Goal: Task Accomplishment & Management: Manage account settings

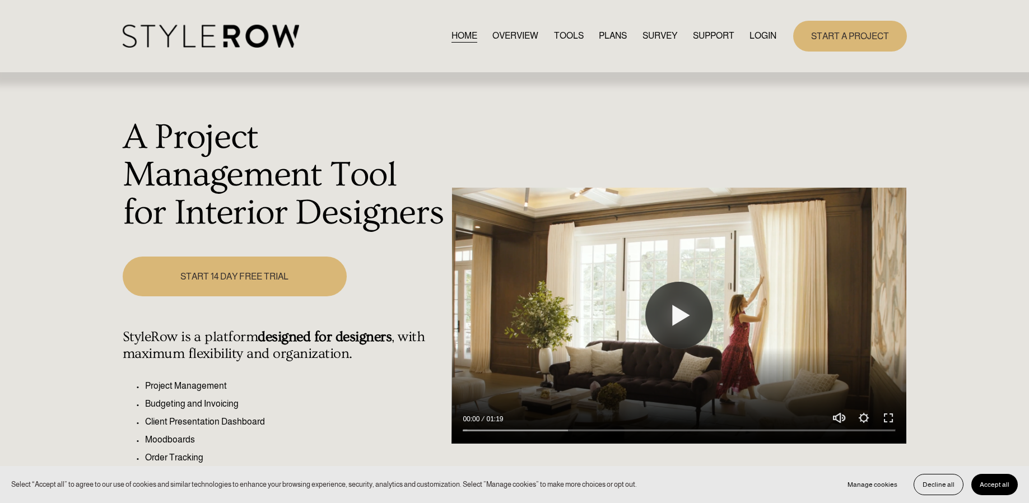
click at [765, 35] on link "LOGIN" at bounding box center [762, 36] width 27 height 15
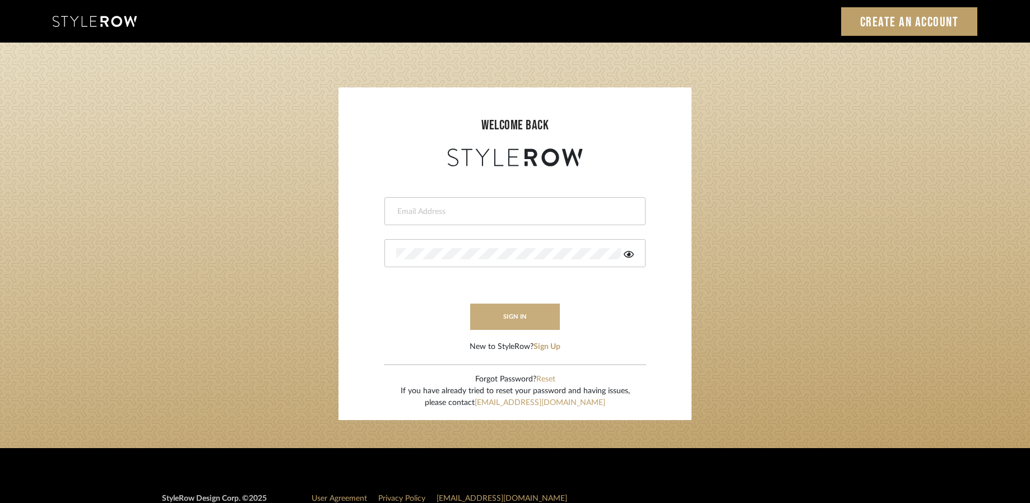
type input "[EMAIL_ADDRESS][DOMAIN_NAME]"
click at [519, 318] on button "sign in" at bounding box center [515, 317] width 90 height 26
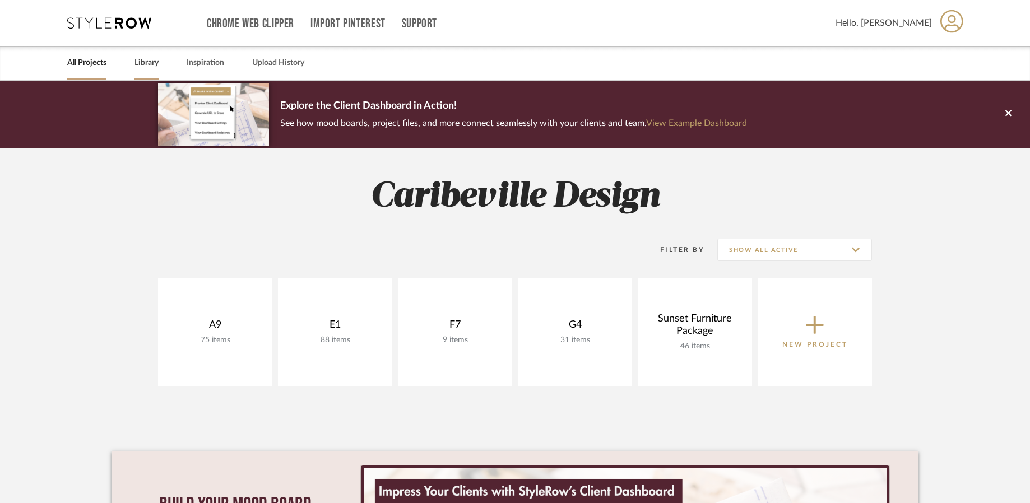
click at [152, 71] on div "Library" at bounding box center [146, 63] width 24 height 34
click at [156, 63] on link "Library" at bounding box center [146, 62] width 24 height 15
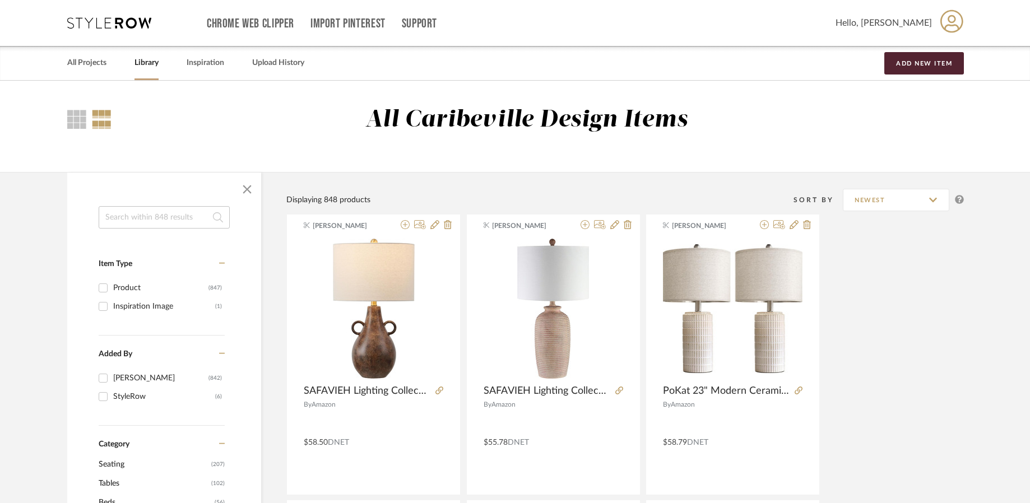
click at [157, 219] on input at bounding box center [164, 217] width 131 height 22
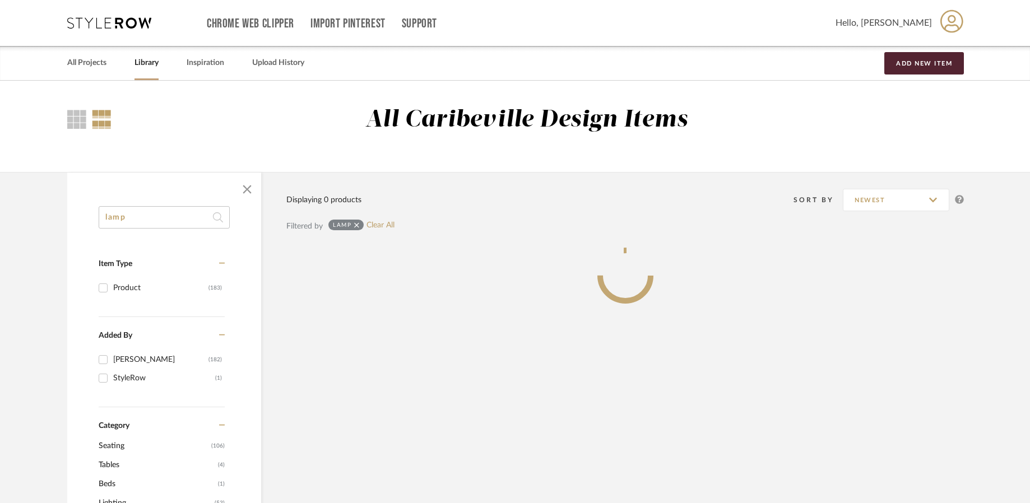
type input "lamp"
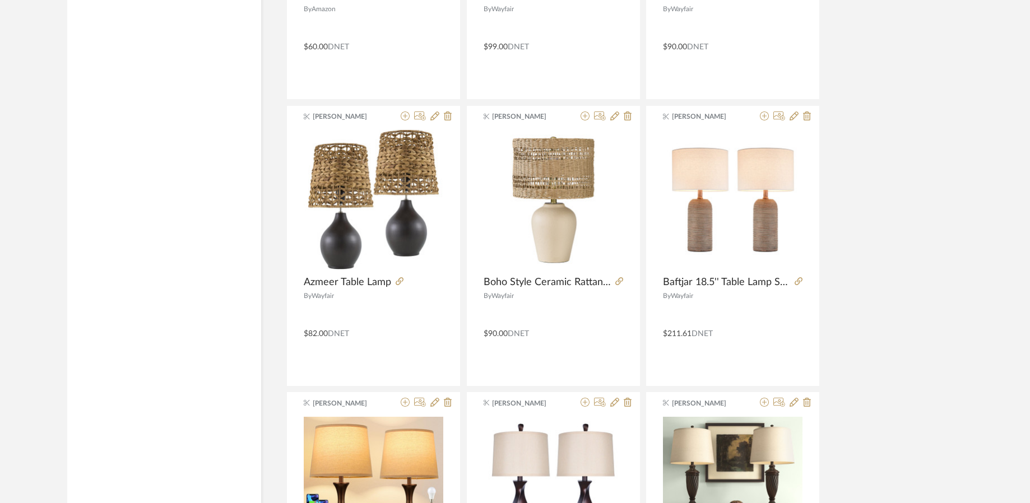
scroll to position [1624, 0]
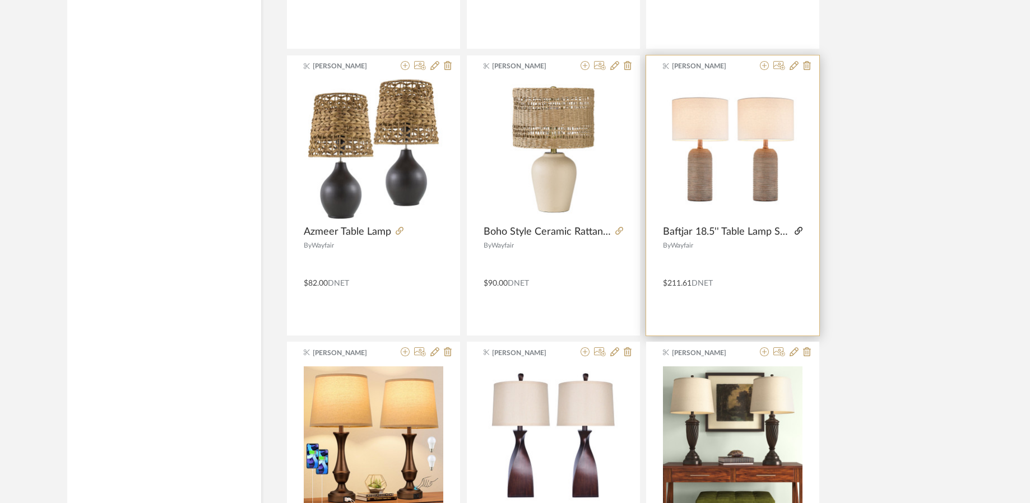
click at [797, 231] on icon at bounding box center [798, 231] width 8 height 8
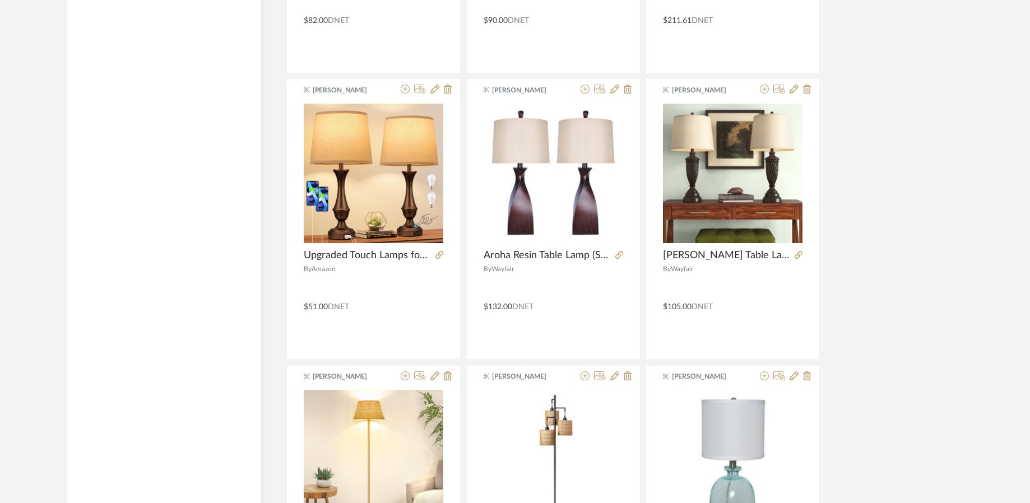
scroll to position [1904, 0]
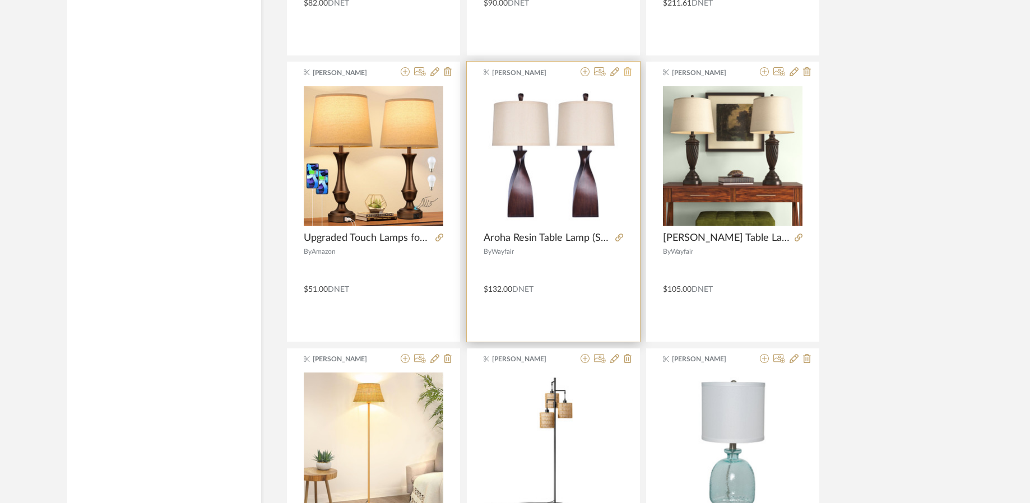
click at [630, 73] on icon at bounding box center [627, 71] width 8 height 9
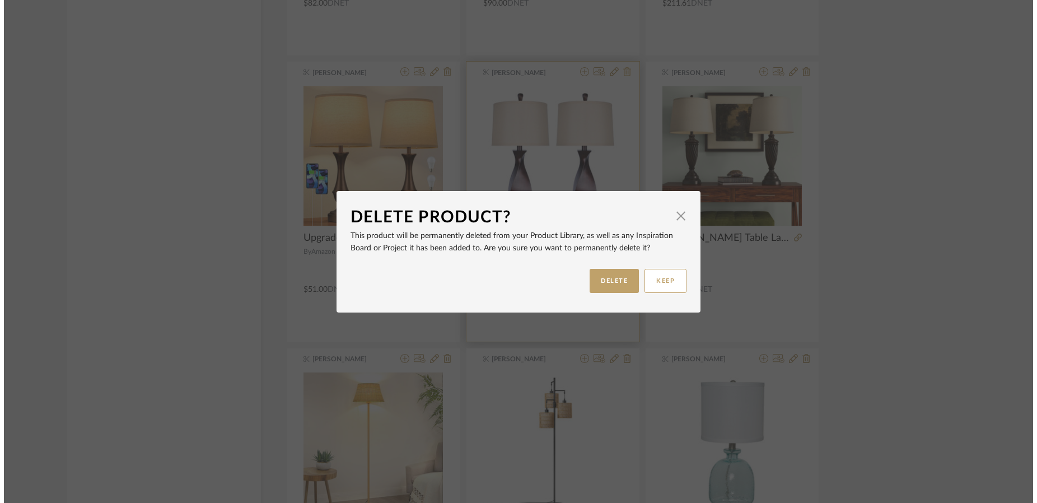
scroll to position [0, 0]
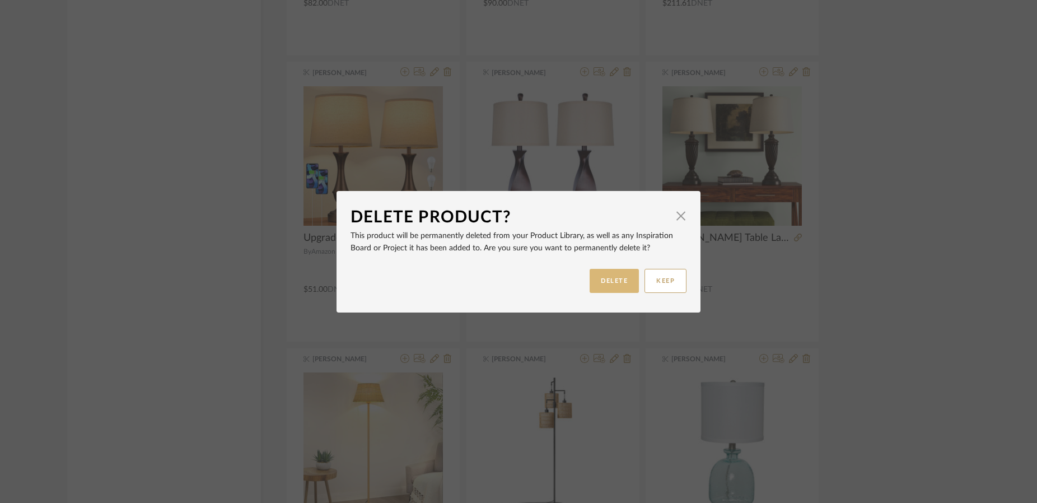
drag, startPoint x: 599, startPoint y: 276, endPoint x: 705, endPoint y: 170, distance: 149.7
click at [599, 275] on button "DELETE" at bounding box center [614, 281] width 49 height 24
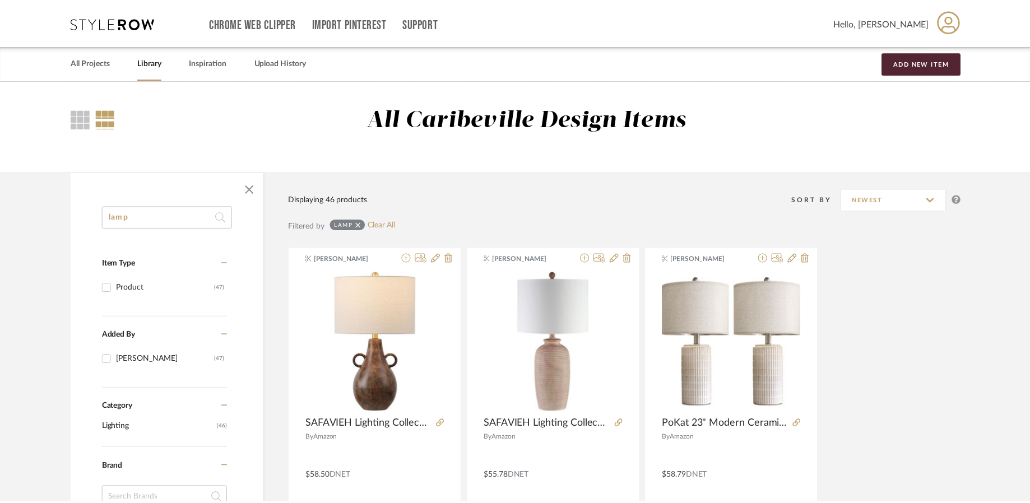
scroll to position [1904, 0]
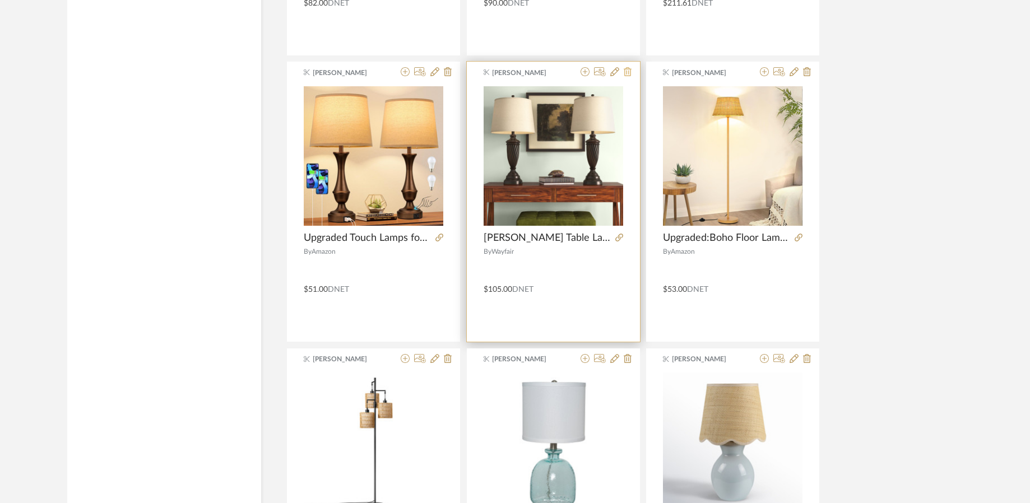
click at [630, 73] on icon at bounding box center [627, 71] width 8 height 9
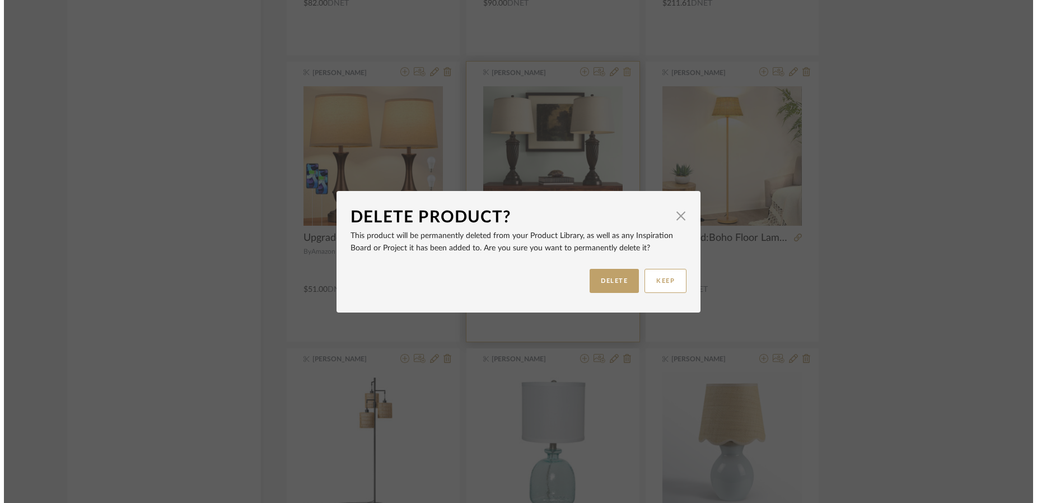
scroll to position [0, 0]
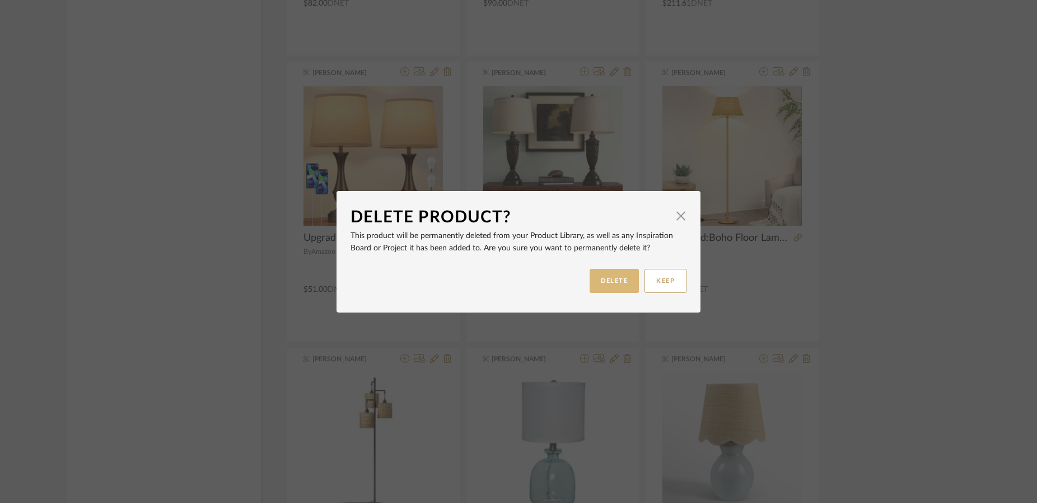
click at [608, 280] on button "DELETE" at bounding box center [614, 281] width 49 height 24
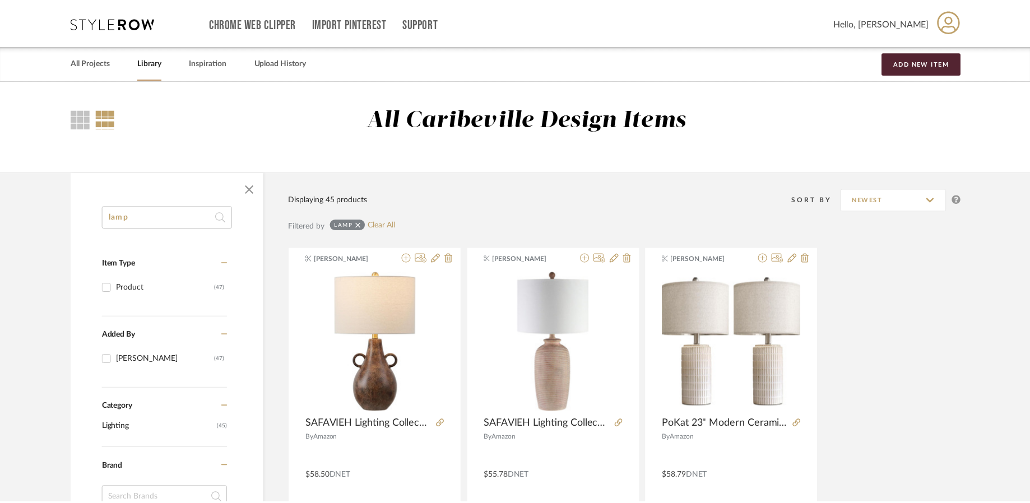
scroll to position [1904, 0]
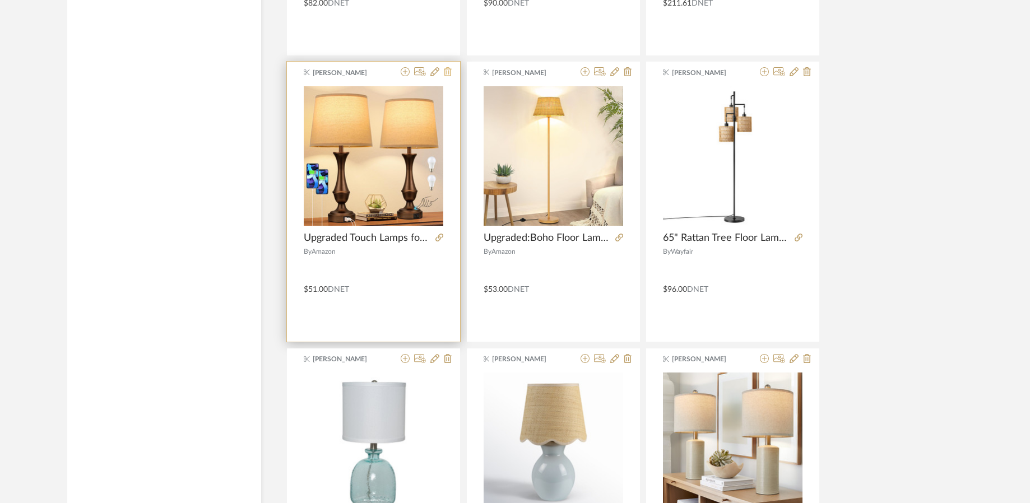
click at [445, 70] on icon at bounding box center [448, 71] width 8 height 9
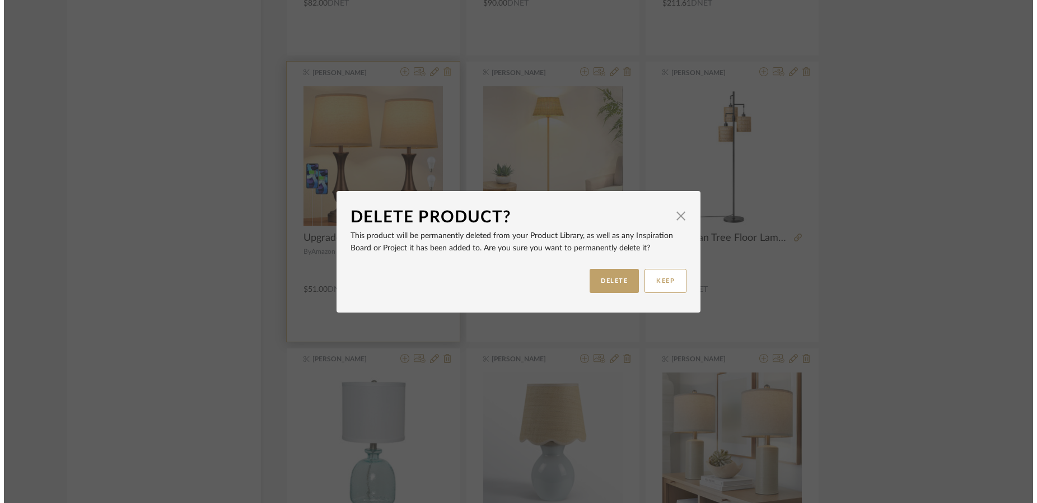
scroll to position [0, 0]
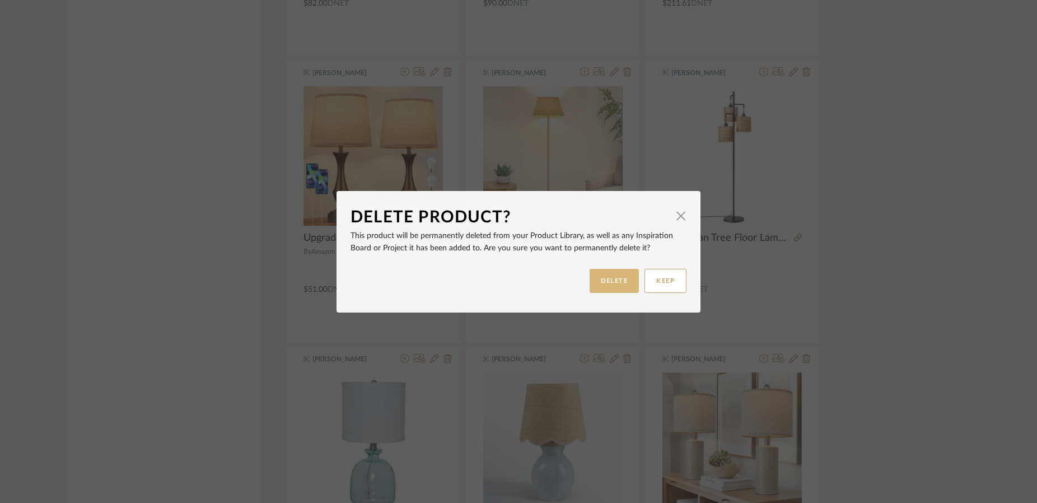
click at [616, 285] on button "DELETE" at bounding box center [614, 281] width 49 height 24
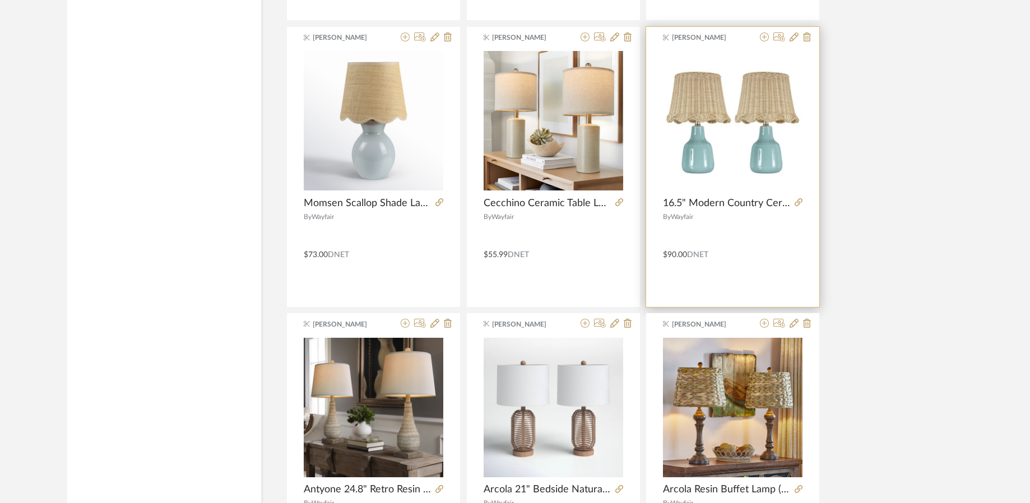
scroll to position [2241, 0]
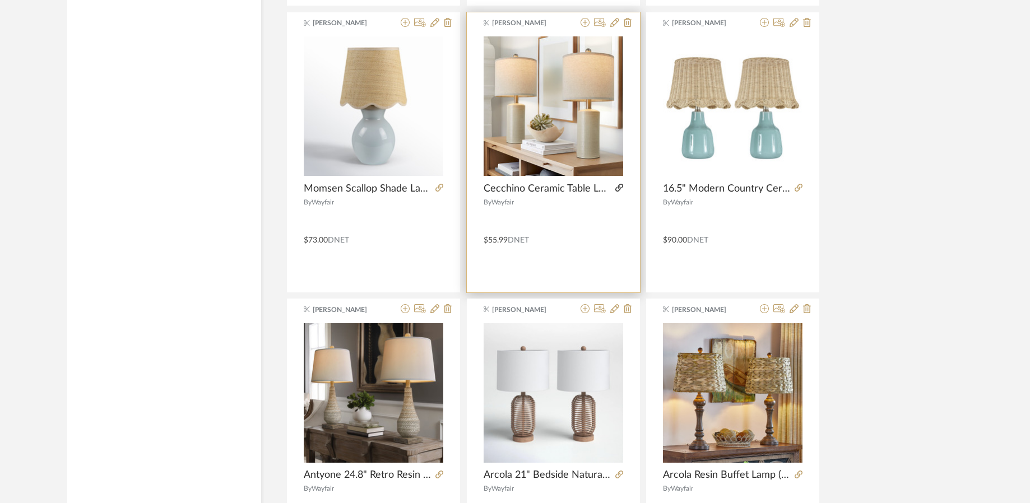
click at [618, 189] on icon at bounding box center [619, 188] width 8 height 8
click at [625, 20] on icon at bounding box center [627, 22] width 8 height 9
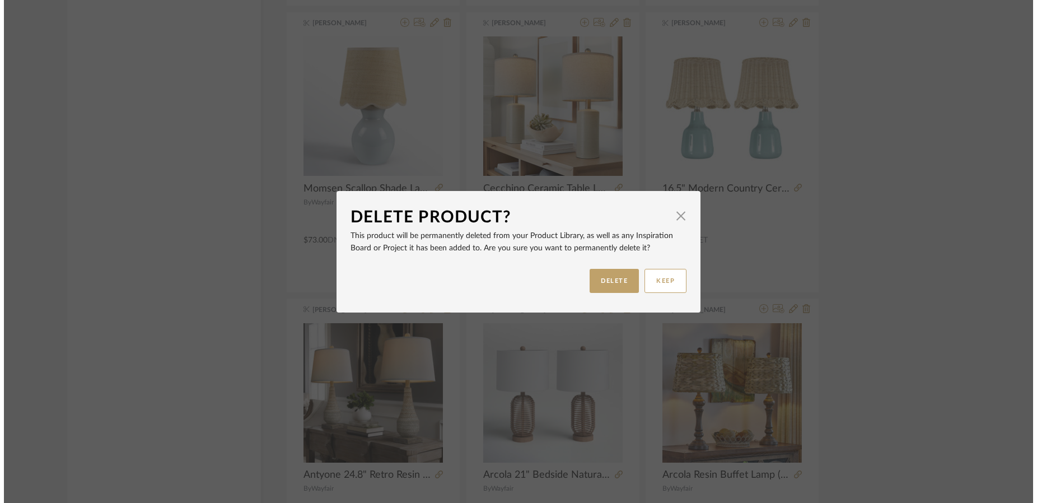
scroll to position [0, 0]
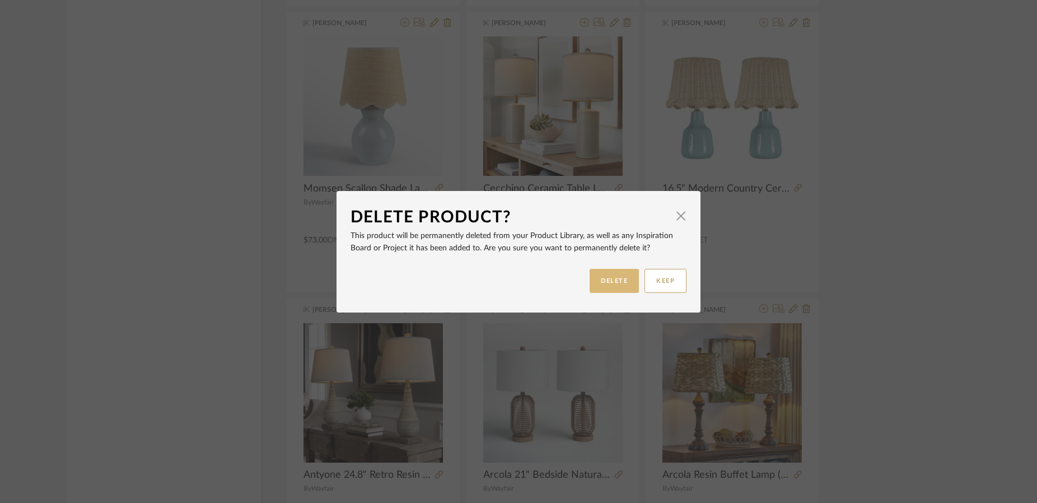
click at [615, 276] on button "DELETE" at bounding box center [614, 281] width 49 height 24
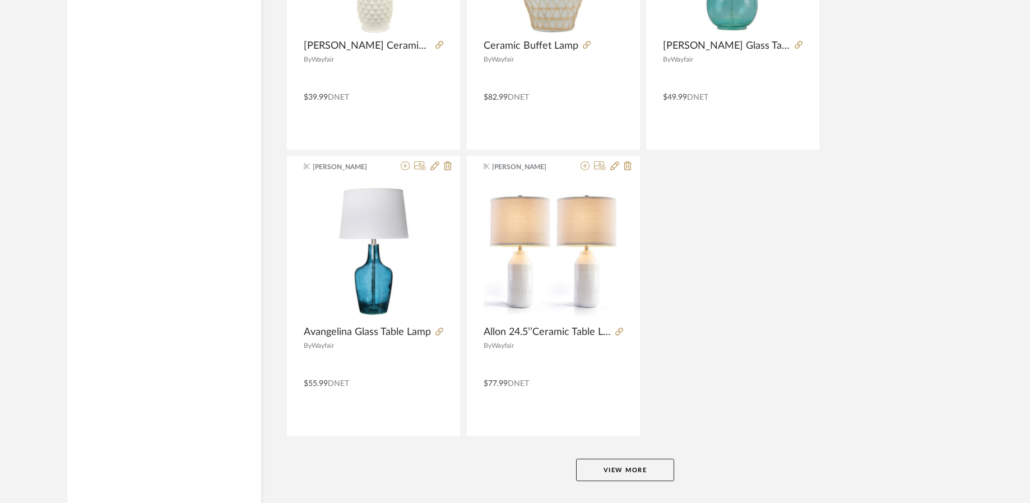
scroll to position [2969, 0]
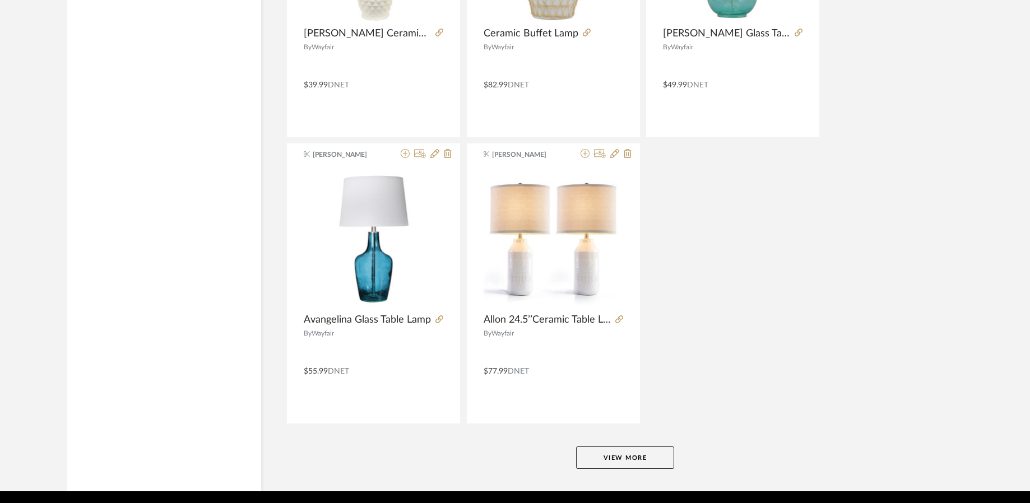
click at [642, 458] on button "View More" at bounding box center [625, 457] width 98 height 22
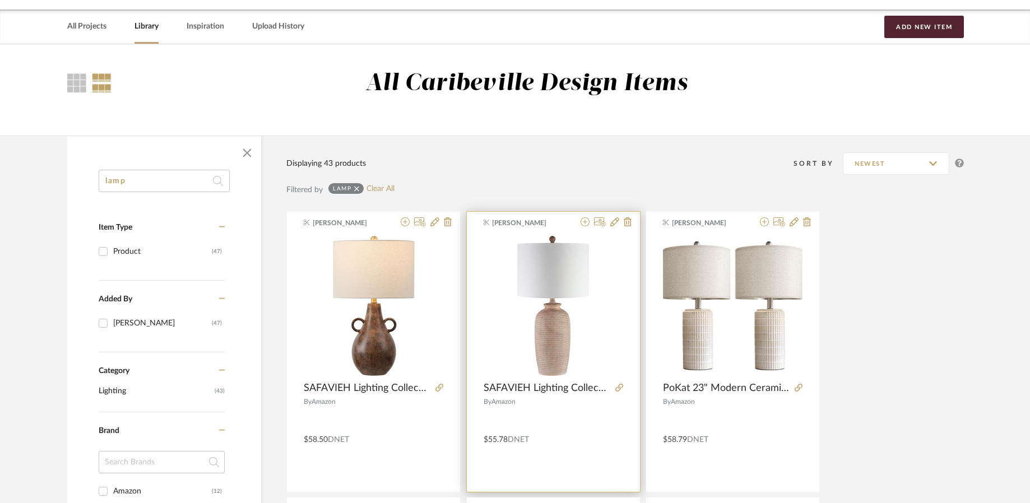
scroll to position [56, 0]
